Goal: Information Seeking & Learning: Understand process/instructions

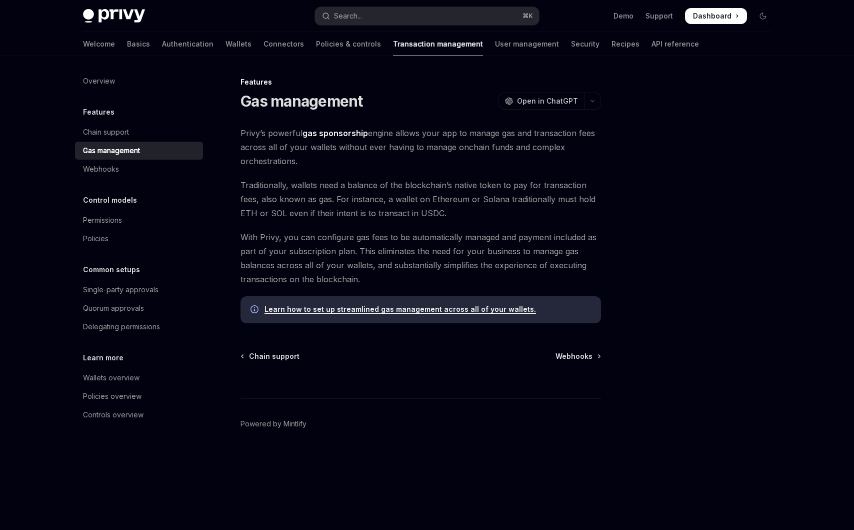
click at [318, 309] on link "Learn how to set up streamlined gas management across all of your wallets." at bounding box center [401, 309] width 272 height 9
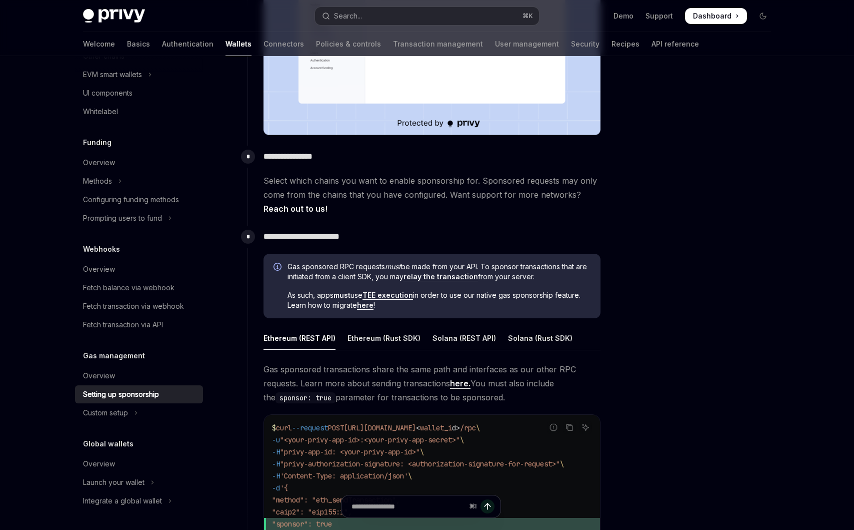
scroll to position [362, 0]
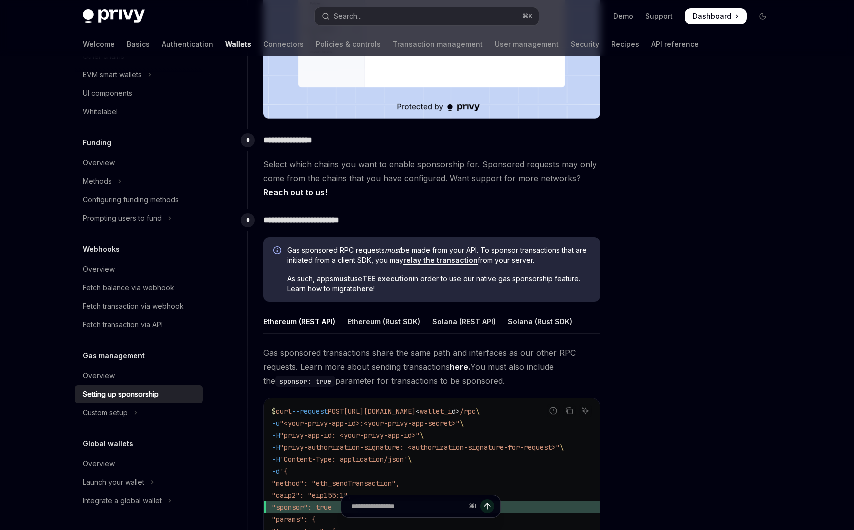
click at [452, 330] on div "Solana (REST API)" at bounding box center [465, 322] width 64 height 24
type textarea "*"
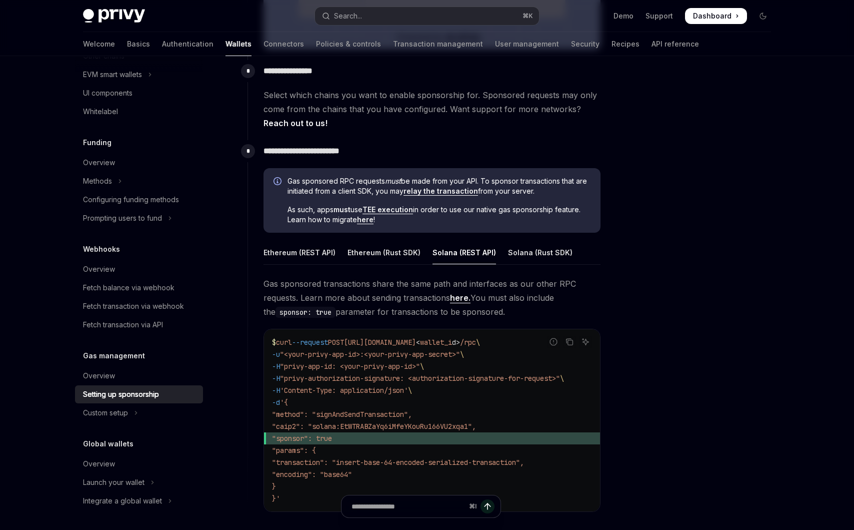
scroll to position [432, 0]
click at [395, 211] on link "TEE execution" at bounding box center [388, 209] width 51 height 9
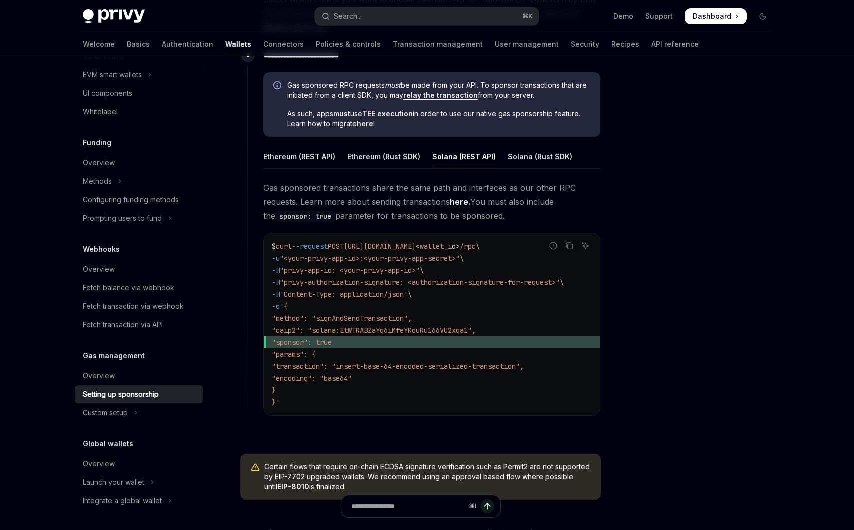
scroll to position [528, 0]
click at [432, 93] on link "relay the transaction" at bounding box center [441, 94] width 75 height 9
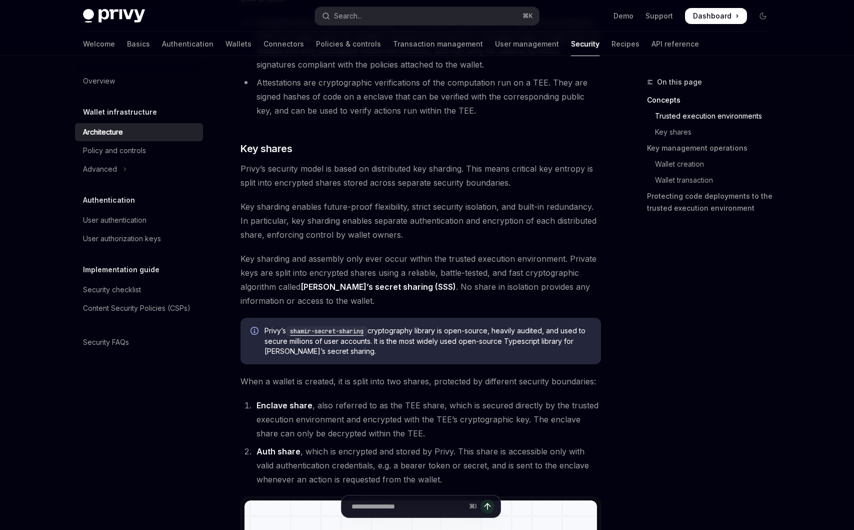
scroll to position [588, 0]
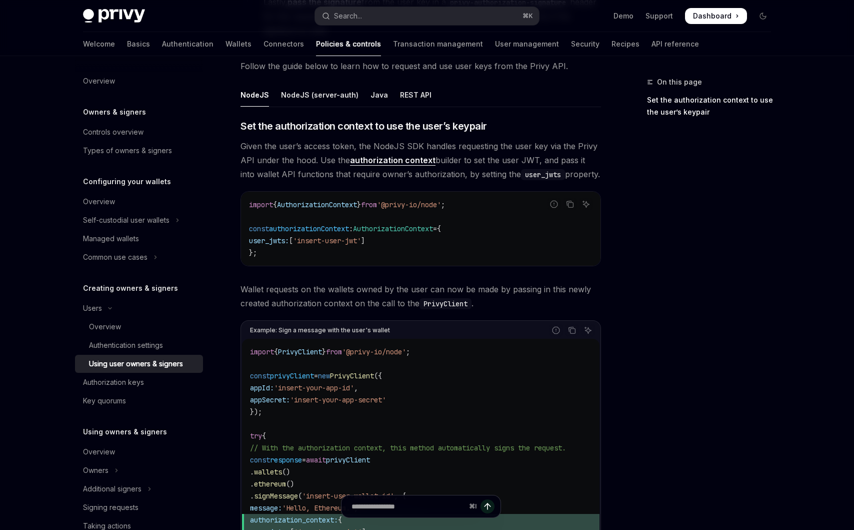
scroll to position [349, 0]
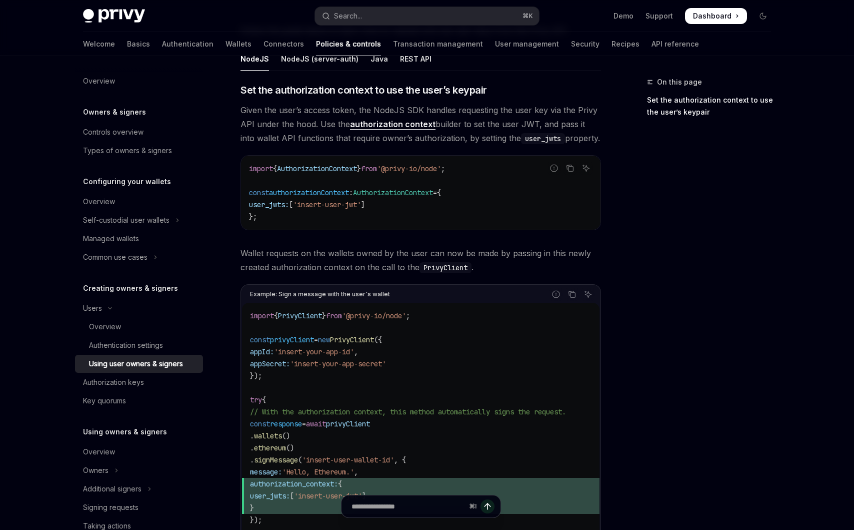
click at [231, 165] on div "**********" at bounding box center [327, 229] width 552 height 1085
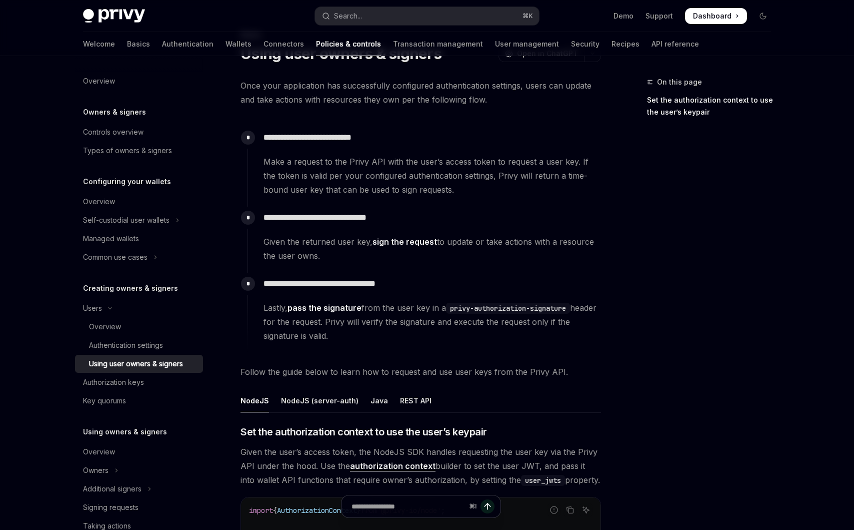
scroll to position [0, 0]
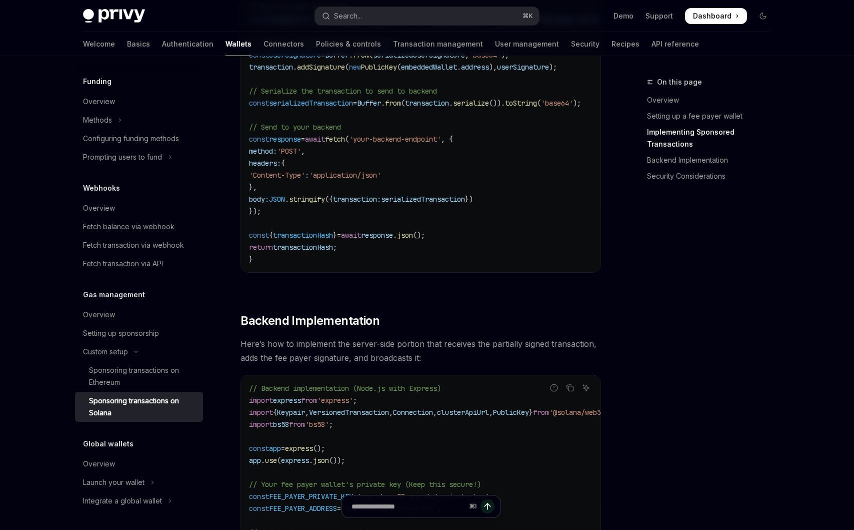
scroll to position [1337, 0]
